Goal: Navigation & Orientation: Find specific page/section

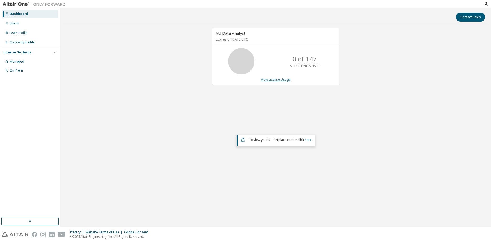
click at [273, 80] on link "View License Usage" at bounding box center [276, 79] width 30 height 4
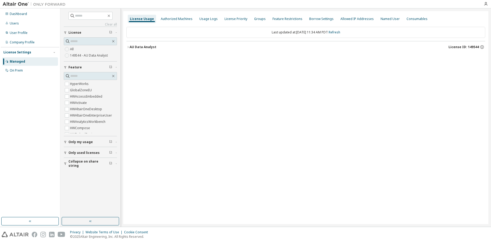
click at [128, 46] on icon "button" at bounding box center [128, 46] width 3 height 3
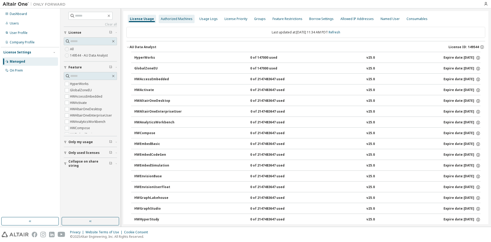
click at [173, 17] on div "Authorized Machines" at bounding box center [177, 19] width 32 height 4
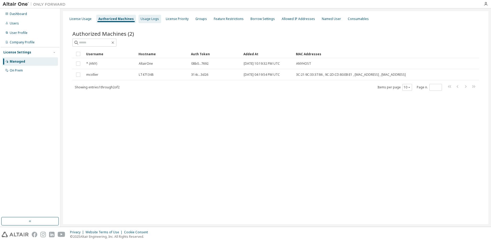
click at [141, 20] on div "Usage Logs" at bounding box center [150, 19] width 18 height 4
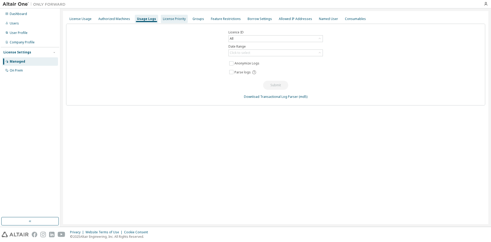
click at [172, 20] on div "License Priority" at bounding box center [174, 19] width 23 height 4
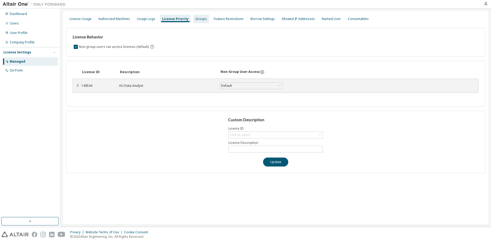
click at [196, 19] on div "Groups" at bounding box center [202, 19] width 12 height 4
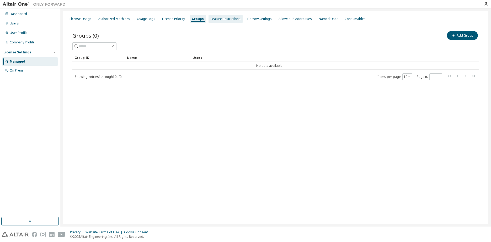
click at [230, 20] on div "Feature Restrictions" at bounding box center [226, 19] width 30 height 4
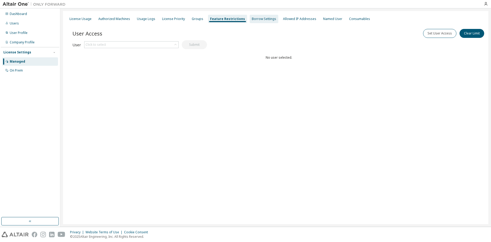
click at [256, 19] on div "Borrow Settings" at bounding box center [264, 19] width 24 height 4
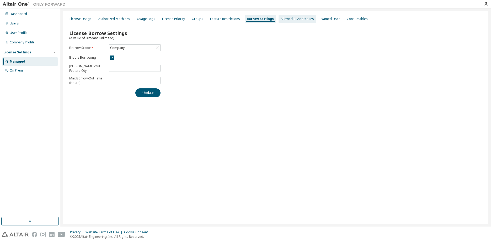
click at [293, 19] on div "Allowed IP Addresses" at bounding box center [297, 19] width 33 height 4
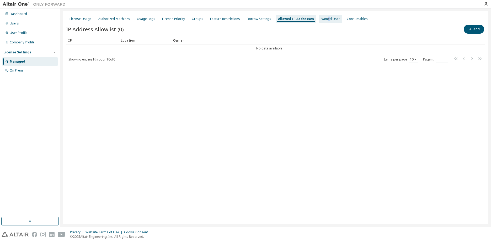
click at [322, 19] on div "Named User" at bounding box center [330, 19] width 19 height 4
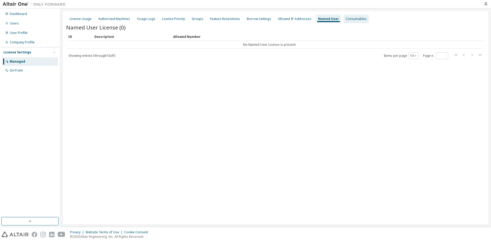
click at [347, 21] on div "Consumables" at bounding box center [356, 19] width 21 height 4
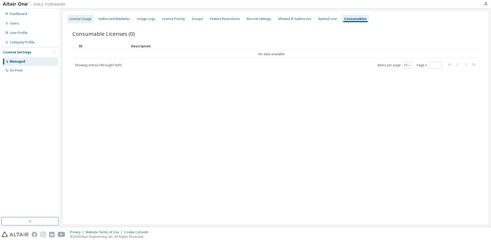
click at [77, 19] on div "License Usage" at bounding box center [81, 19] width 22 height 4
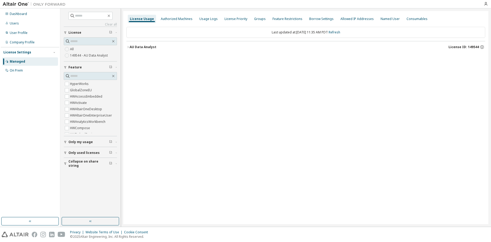
click at [146, 108] on div "License Usage Authorized Machines Usage Logs License Priority Groups Feature Re…" at bounding box center [305, 117] width 365 height 213
